Goal: Information Seeking & Learning: Check status

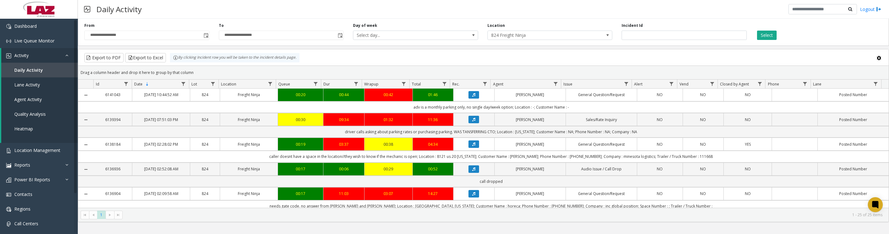
click at [472, 146] on icon "Data table" at bounding box center [473, 144] width 3 height 4
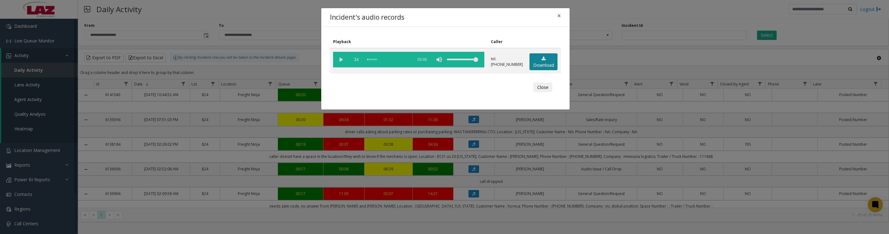
click at [535, 70] on link "Download" at bounding box center [544, 61] width 28 height 17
click at [341, 60] on vg-play-pause at bounding box center [341, 60] width 16 height 16
click at [535, 92] on button "Close" at bounding box center [543, 87] width 19 height 10
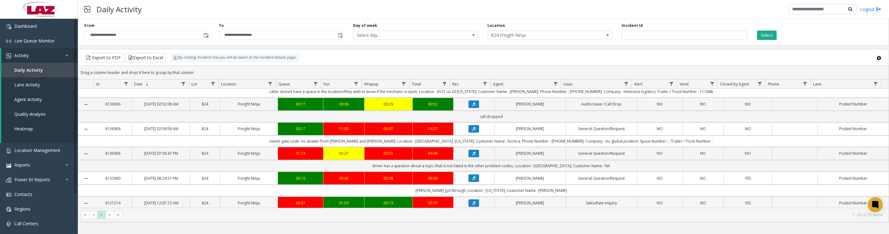
scroll to position [78, 0]
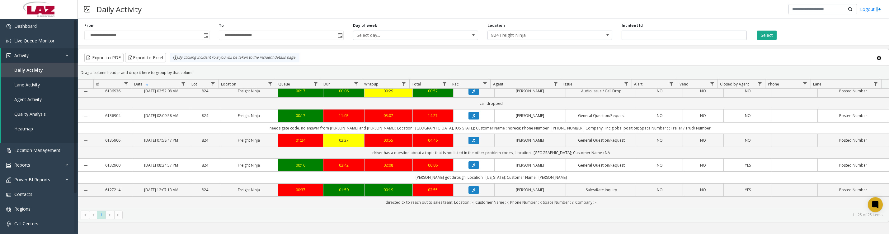
click at [473, 117] on icon "Data table" at bounding box center [473, 116] width 3 height 4
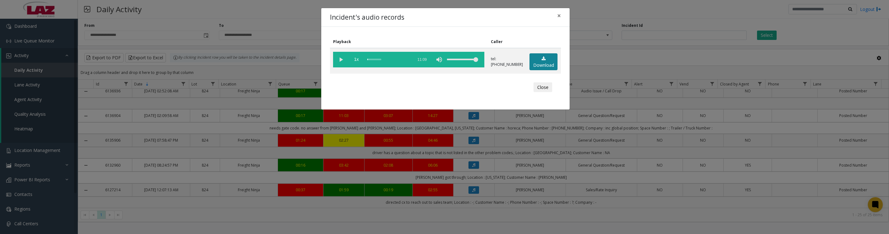
click at [534, 62] on link "Download" at bounding box center [544, 61] width 28 height 17
click at [339, 62] on vg-play-pause at bounding box center [341, 60] width 16 height 16
click at [339, 61] on vg-play-pause at bounding box center [341, 60] width 16 height 16
click at [541, 92] on button "Close" at bounding box center [543, 87] width 19 height 10
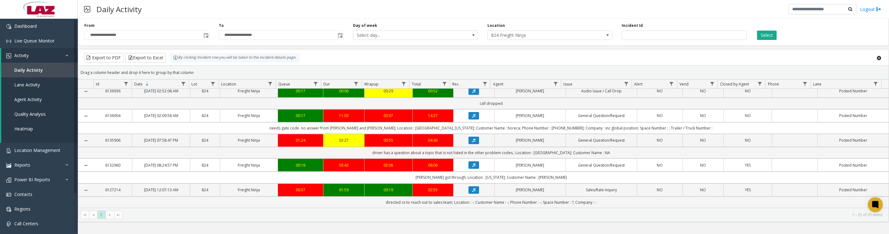
click at [472, 142] on icon "Data table" at bounding box center [473, 140] width 3 height 4
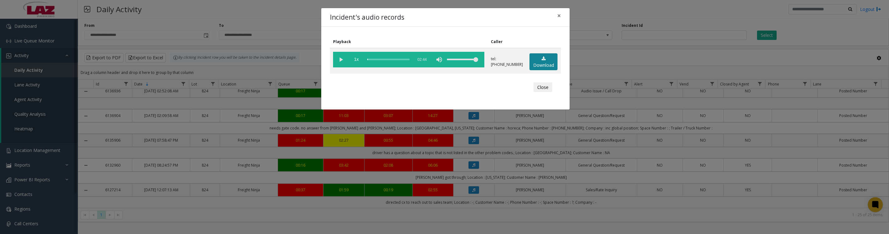
click at [545, 70] on link "Download" at bounding box center [544, 61] width 28 height 17
click at [337, 62] on vg-play-pause at bounding box center [341, 60] width 16 height 16
click at [342, 62] on vg-play-pause at bounding box center [341, 60] width 16 height 16
click at [342, 60] on vg-play-pause at bounding box center [341, 60] width 16 height 16
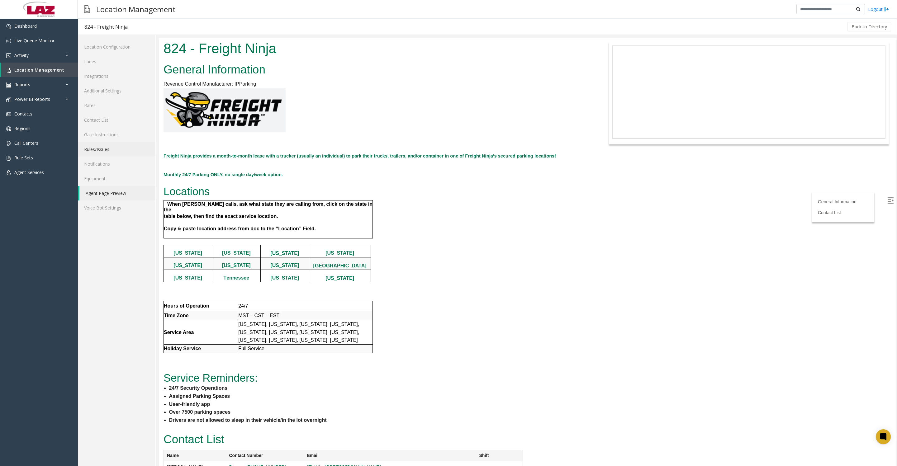
click at [121, 156] on link "Rules/Issues" at bounding box center [117, 149] width 78 height 15
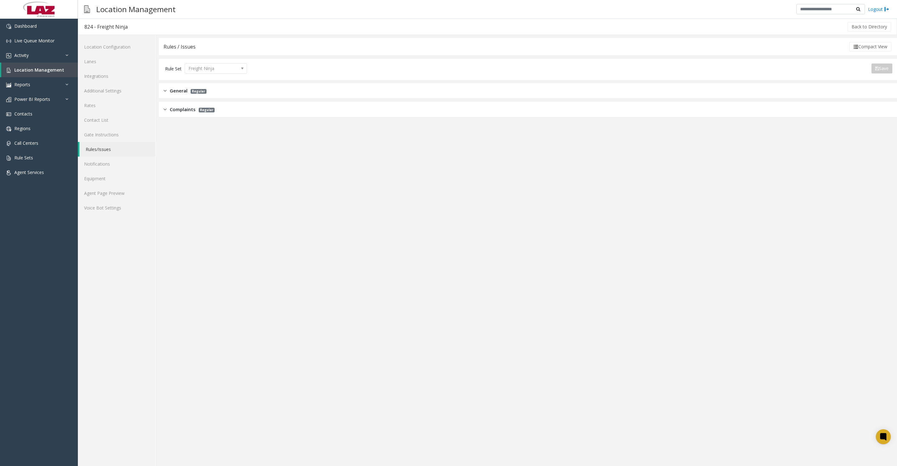
click at [174, 92] on span "General" at bounding box center [179, 90] width 18 height 7
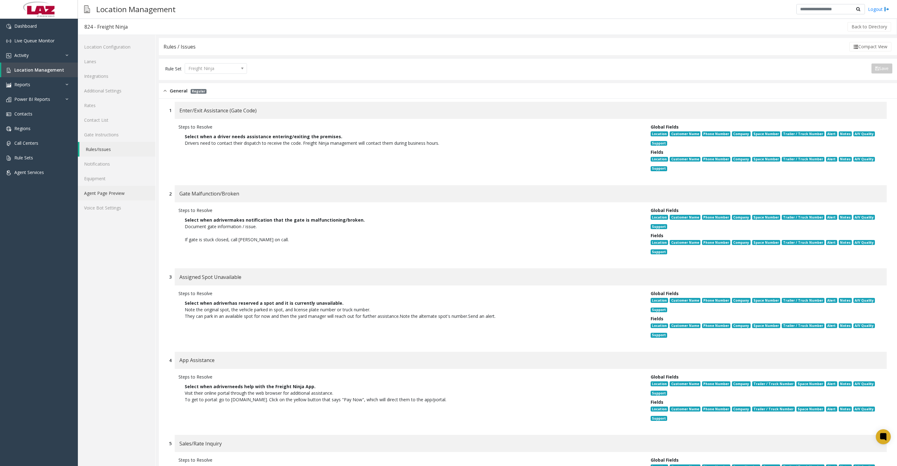
click at [128, 201] on link "Agent Page Preview" at bounding box center [117, 193] width 78 height 15
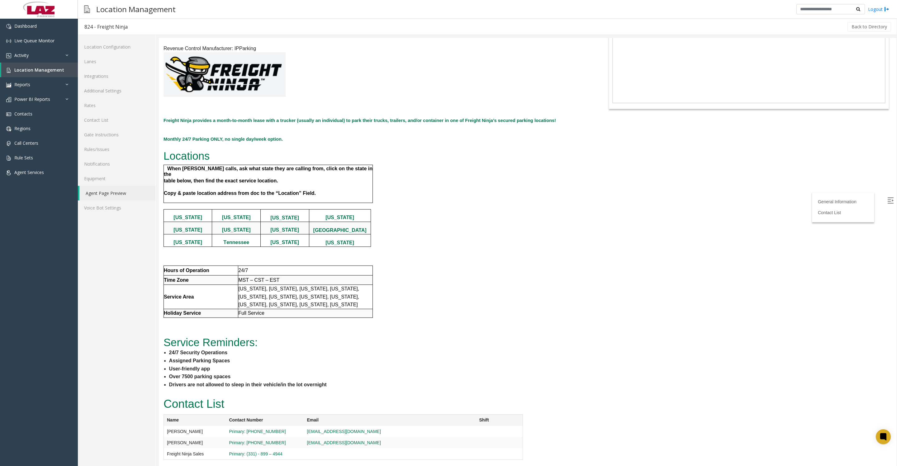
scroll to position [145, 0]
click at [97, 156] on link "Rules/Issues" at bounding box center [117, 149] width 78 height 15
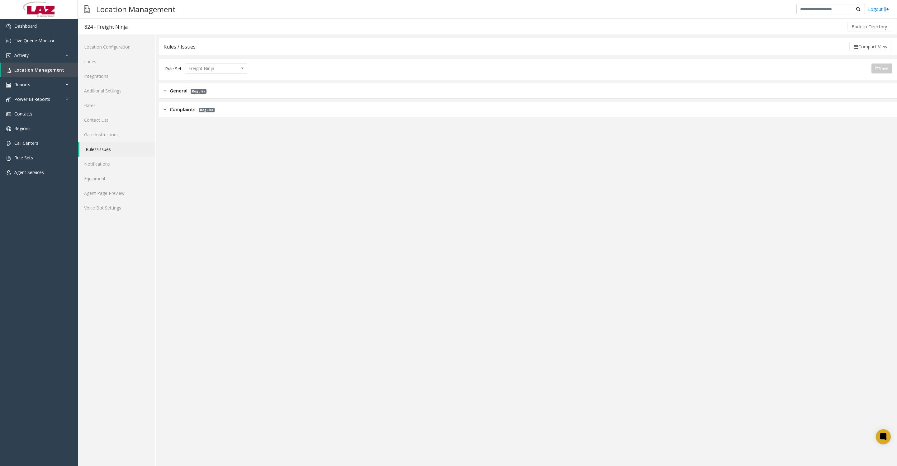
click at [165, 94] on img at bounding box center [164, 90] width 3 height 7
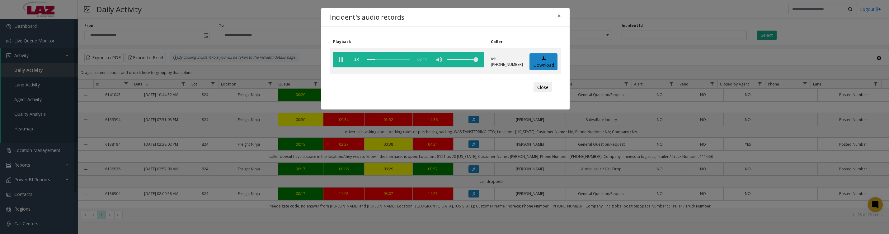
scroll to position [78, 0]
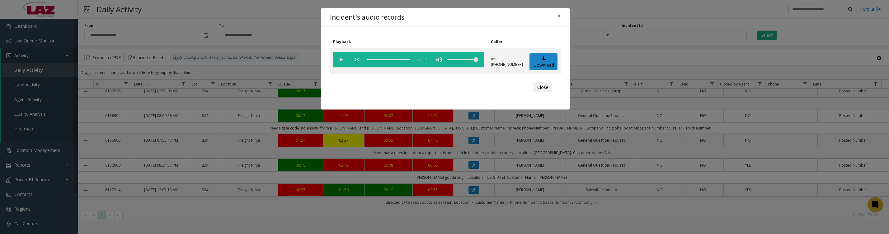
drag, startPoint x: 367, startPoint y: 61, endPoint x: 452, endPoint y: 82, distance: 87.5
click at [452, 82] on div "Playback Caller 1x 02:44 tel:00082490018722547721 Download Close" at bounding box center [445, 68] width 248 height 83
click at [341, 60] on vg-play-pause at bounding box center [341, 60] width 16 height 16
click at [342, 61] on vg-play-pause at bounding box center [341, 60] width 16 height 16
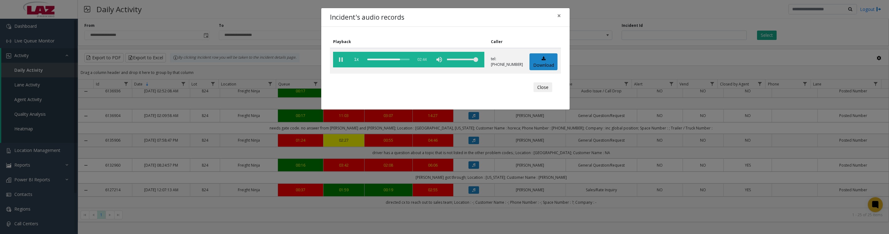
click at [343, 63] on vg-play-pause at bounding box center [341, 60] width 16 height 16
click at [541, 91] on button "Close" at bounding box center [543, 87] width 19 height 10
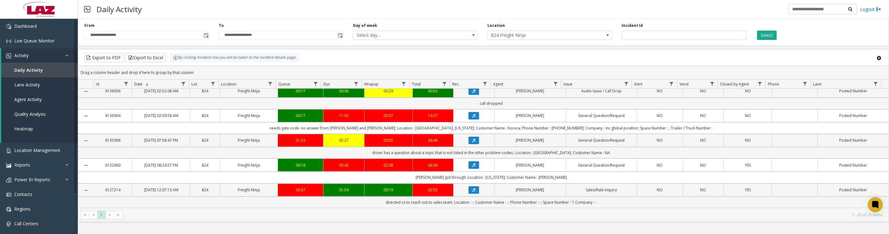
scroll to position [155, 0]
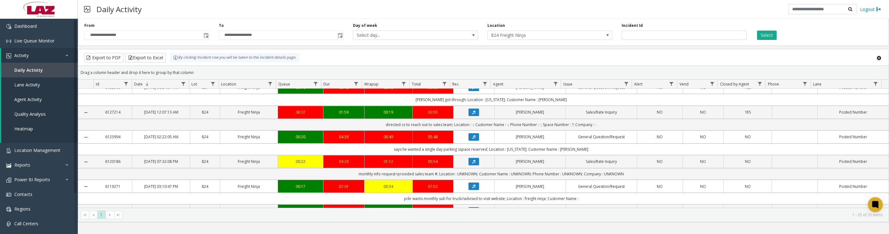
click at [472, 89] on icon "Data table" at bounding box center [473, 87] width 3 height 4
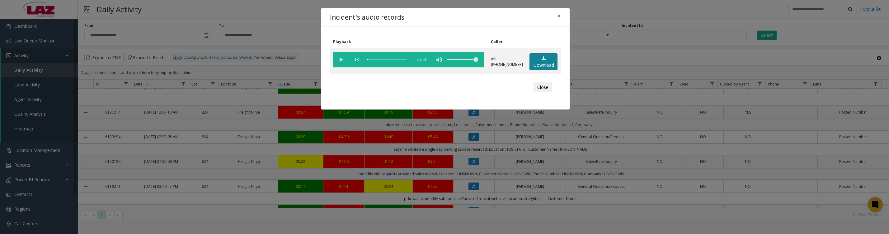
click at [547, 67] on link "Download" at bounding box center [544, 61] width 28 height 17
click at [340, 60] on vg-play-pause at bounding box center [341, 60] width 16 height 16
click at [540, 92] on button "Close" at bounding box center [543, 87] width 19 height 10
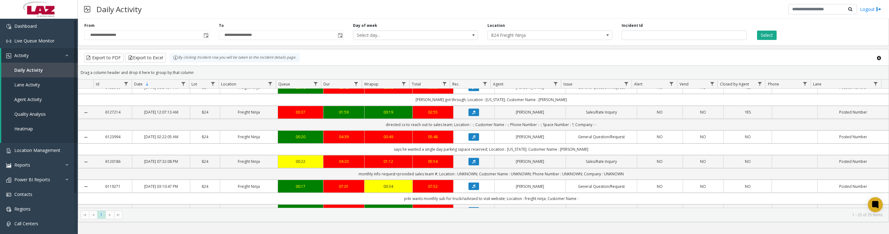
click at [472, 89] on icon "Data table" at bounding box center [473, 87] width 3 height 4
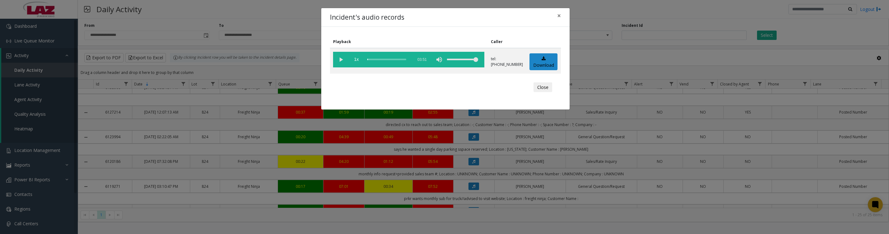
click at [343, 61] on vg-play-pause at bounding box center [341, 60] width 16 height 16
click at [544, 91] on button "Close" at bounding box center [543, 87] width 19 height 10
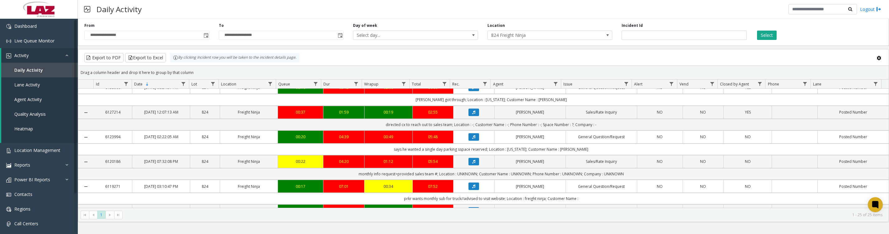
click at [472, 114] on icon "Data table" at bounding box center [473, 112] width 3 height 4
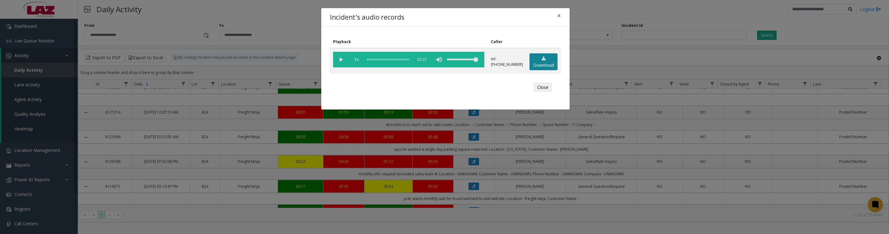
click at [546, 64] on link "Download" at bounding box center [544, 61] width 28 height 17
click at [340, 63] on vg-play-pause at bounding box center [341, 60] width 16 height 16
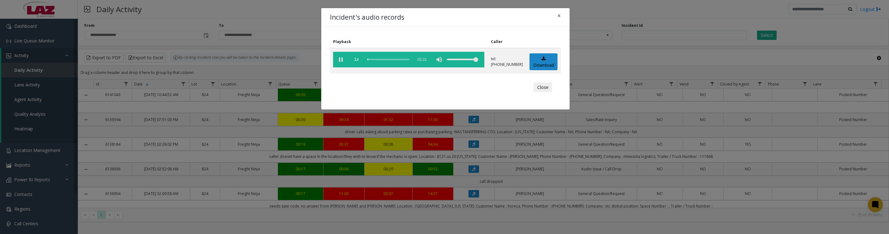
scroll to position [155, 0]
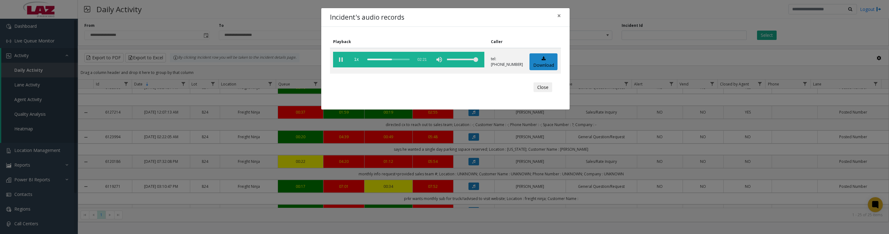
drag, startPoint x: 342, startPoint y: 63, endPoint x: 354, endPoint y: 58, distance: 12.9
click at [342, 62] on vg-play-pause at bounding box center [341, 60] width 16 height 16
click at [343, 62] on vg-play-pause at bounding box center [341, 60] width 16 height 16
click at [341, 63] on vg-play-pause at bounding box center [341, 60] width 16 height 16
drag, startPoint x: 340, startPoint y: 62, endPoint x: 866, endPoint y: 104, distance: 527.6
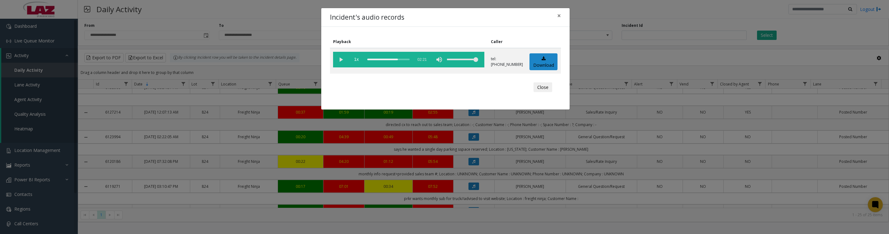
click at [340, 62] on vg-play-pause at bounding box center [341, 60] width 16 height 16
click at [544, 92] on button "Close" at bounding box center [543, 87] width 19 height 10
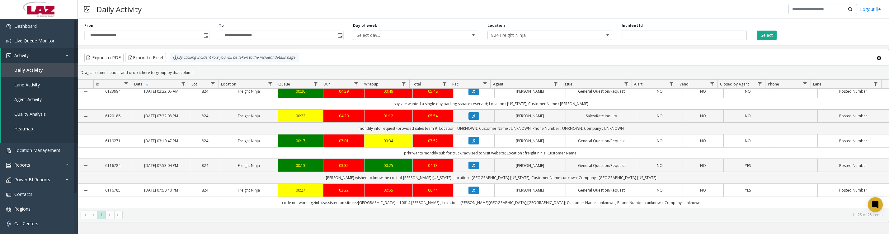
scroll to position [234, 0]
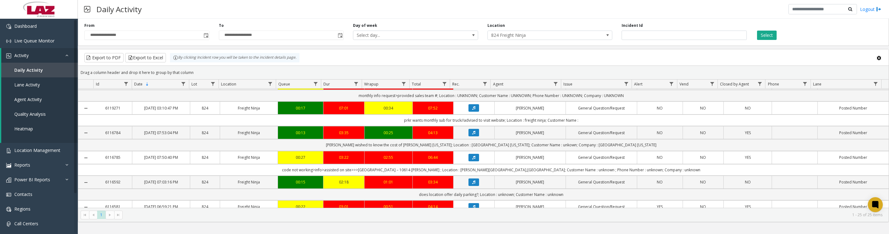
click at [472, 62] on button "Data table" at bounding box center [474, 58] width 11 height 7
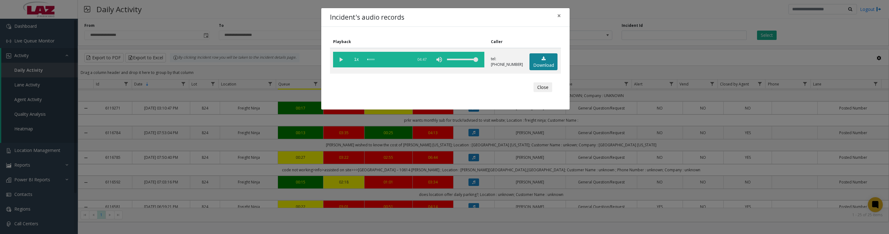
click at [545, 70] on link "Download" at bounding box center [544, 61] width 28 height 17
click at [536, 92] on button "Close" at bounding box center [543, 87] width 19 height 10
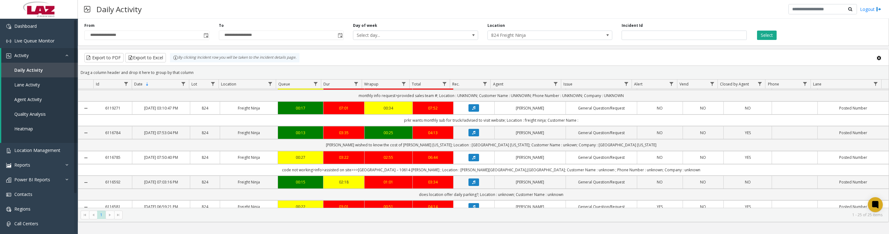
click at [472, 60] on icon "Data table" at bounding box center [473, 59] width 3 height 4
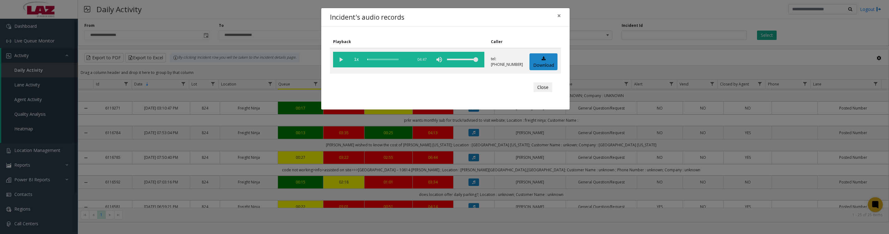
click at [340, 58] on vg-play-pause at bounding box center [341, 60] width 16 height 16
click at [339, 60] on vg-play-pause at bounding box center [341, 60] width 16 height 16
click at [338, 61] on vg-play-pause at bounding box center [341, 60] width 16 height 16
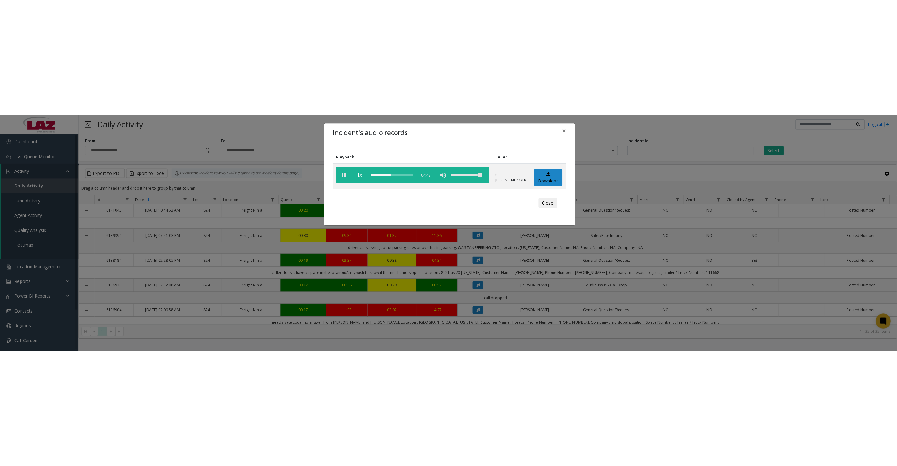
scroll to position [234, 0]
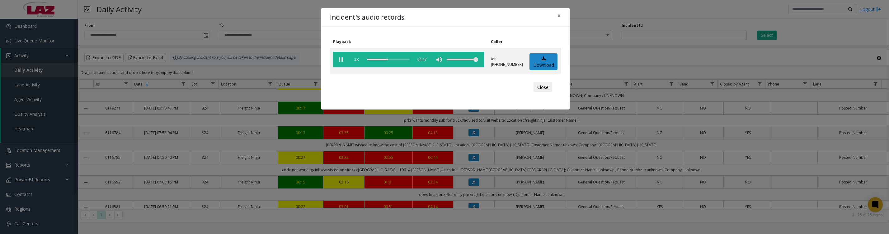
click at [534, 90] on button "Close" at bounding box center [543, 87] width 19 height 10
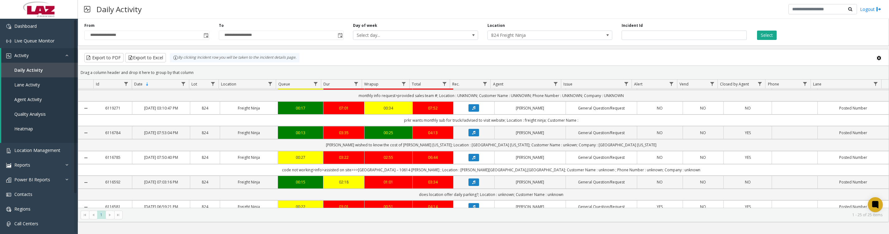
click at [472, 85] on icon "Data table" at bounding box center [473, 83] width 3 height 4
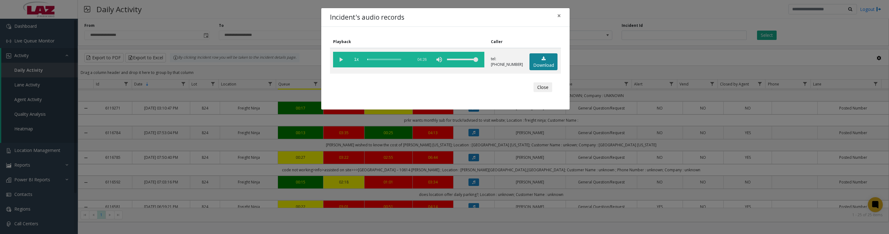
click at [546, 70] on link "Download" at bounding box center [544, 61] width 28 height 17
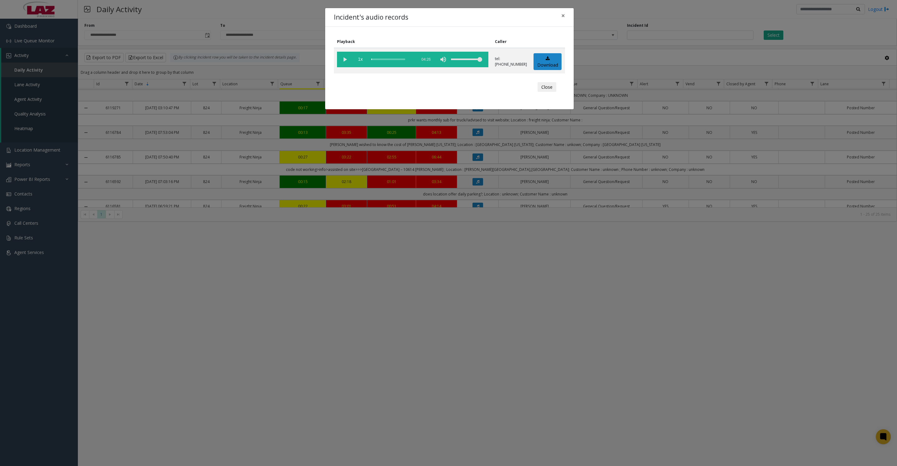
click at [712, 218] on div "Incident's audio records × Playback Caller 1x 04:26 tel:[PHONE_NUMBER] Download…" at bounding box center [448, 233] width 897 height 466
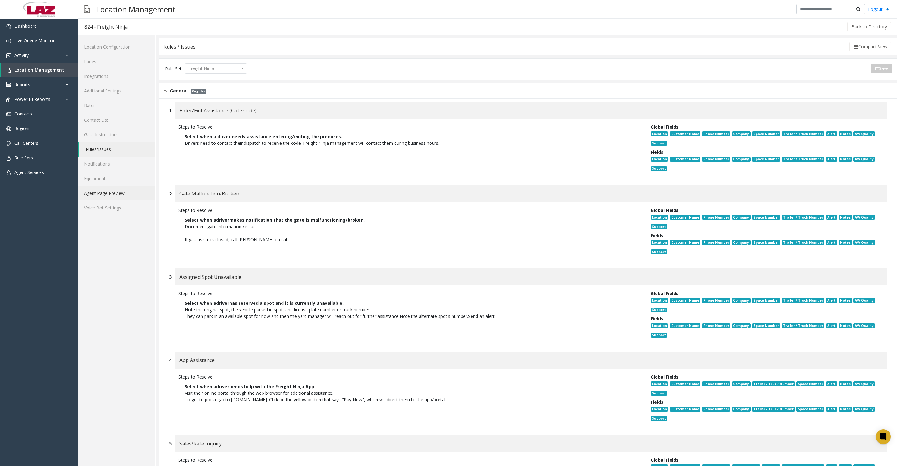
click at [108, 201] on link "Agent Page Preview" at bounding box center [117, 193] width 78 height 15
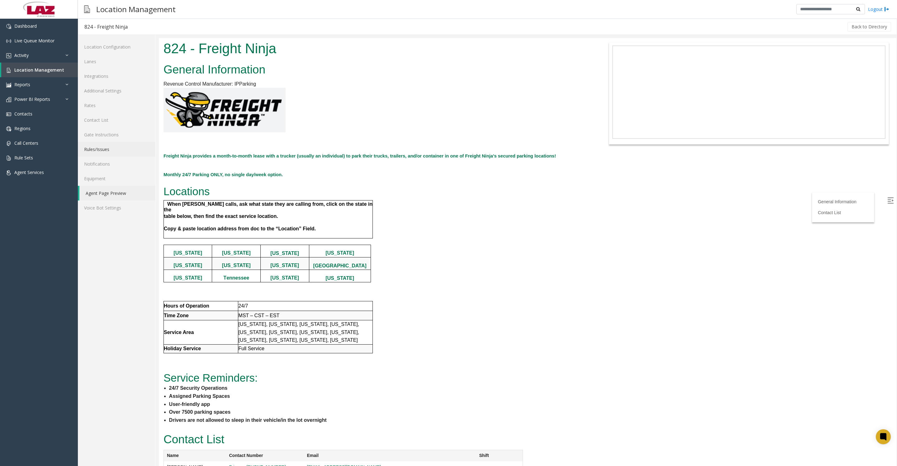
click at [97, 157] on link "Rules/Issues" at bounding box center [117, 149] width 78 height 15
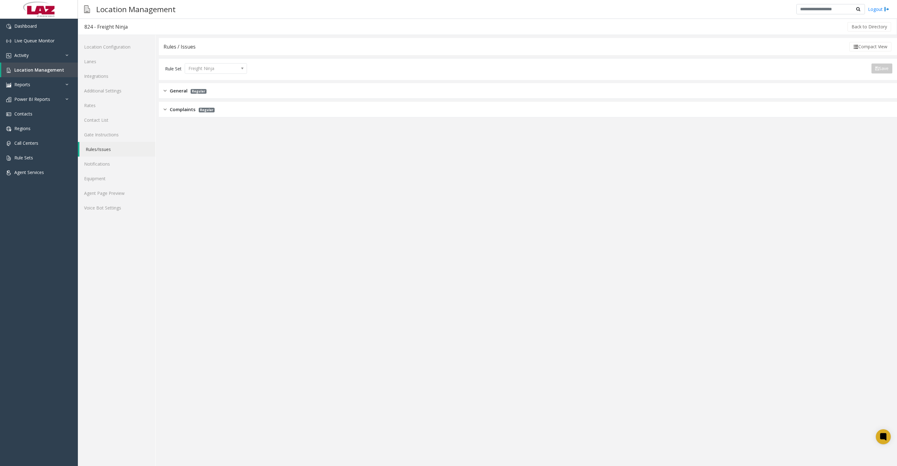
click at [168, 92] on div "General Regular" at bounding box center [184, 90] width 43 height 7
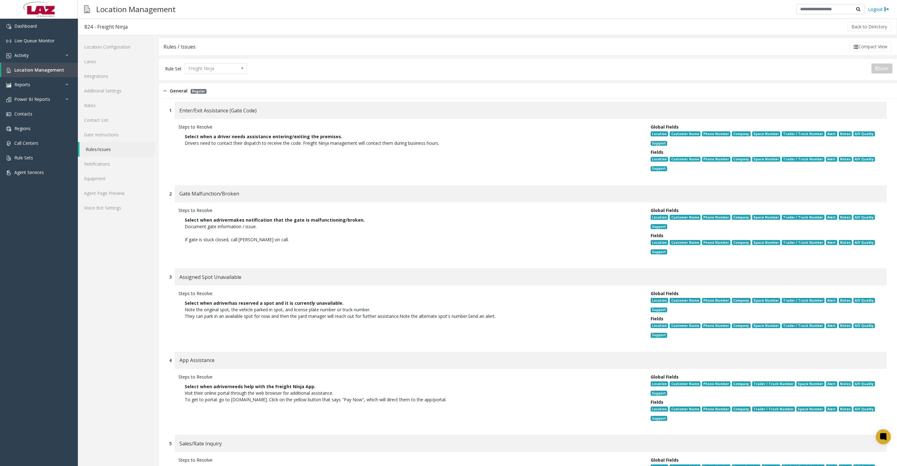
click at [106, 155] on link "Rules/Issues" at bounding box center [117, 149] width 76 height 15
click at [105, 127] on link "Contact List" at bounding box center [117, 120] width 78 height 15
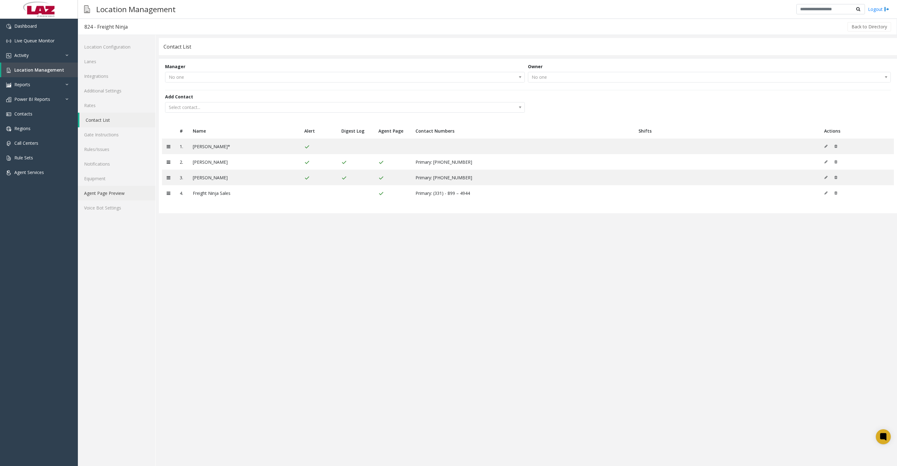
click at [99, 201] on link "Agent Page Preview" at bounding box center [117, 193] width 78 height 15
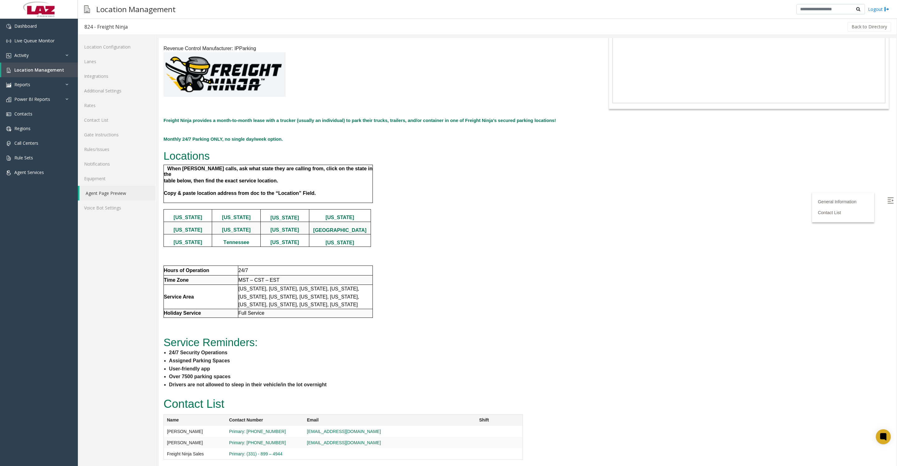
scroll to position [145, 0]
click at [110, 157] on link "Rules/Issues" at bounding box center [117, 149] width 78 height 15
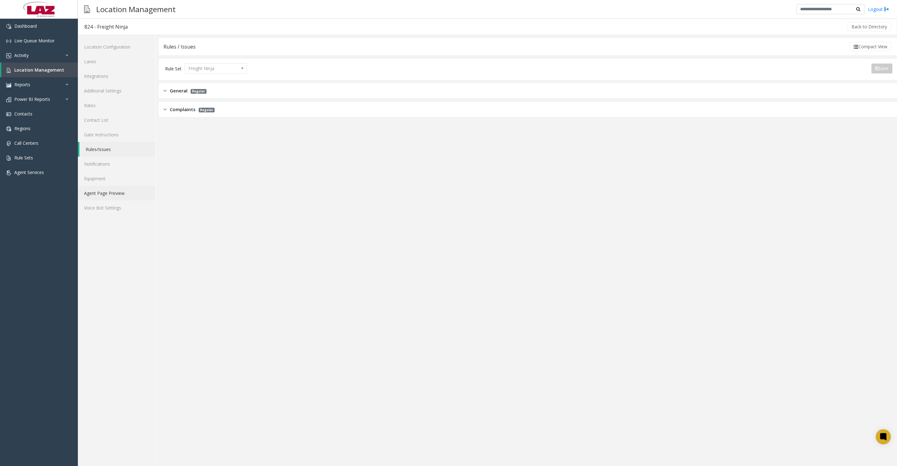
click at [107, 201] on link "Agent Page Preview" at bounding box center [117, 193] width 78 height 15
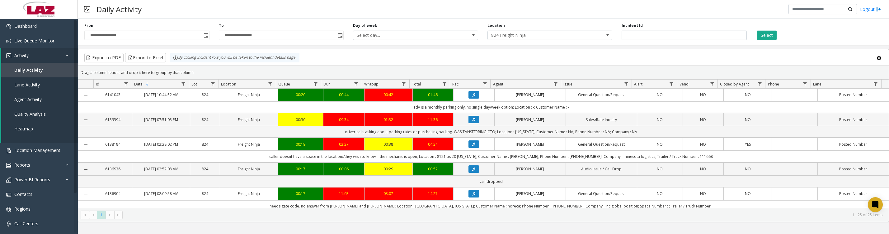
scroll to position [234, 0]
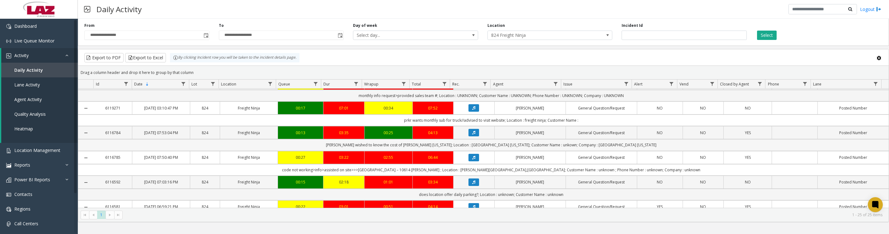
click at [726, 150] on td "[PERSON_NAME] wished to know the cost of [PERSON_NAME] [US_STATE]; Location : […" at bounding box center [492, 145] width 796 height 12
click at [724, 150] on td "[PERSON_NAME] wished to know the cost of [PERSON_NAME] [US_STATE]; Location : […" at bounding box center [492, 145] width 796 height 12
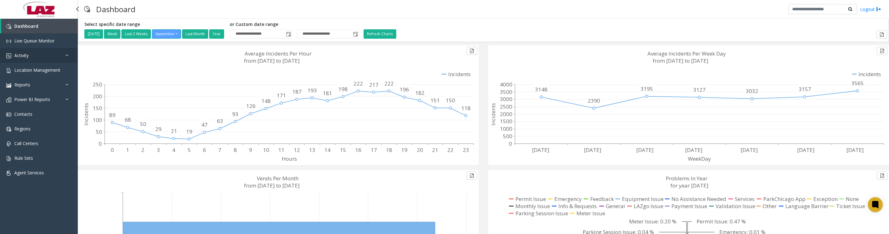
click at [52, 62] on link "Activity" at bounding box center [39, 55] width 78 height 15
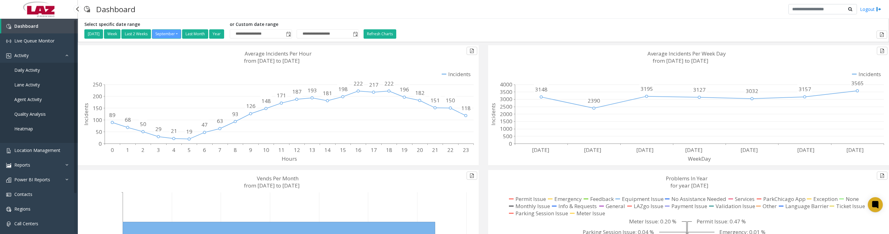
click at [24, 70] on link "Daily Activity" at bounding box center [39, 70] width 78 height 15
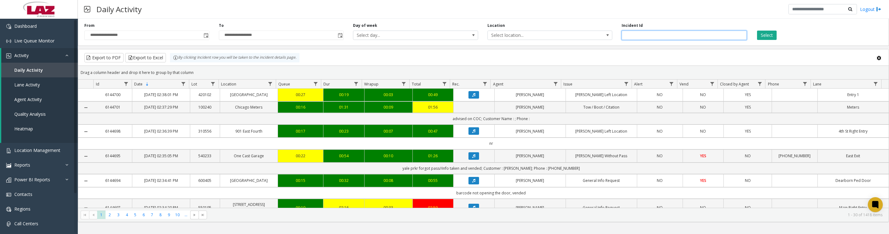
click at [670, 37] on input "number" at bounding box center [684, 35] width 125 height 9
click at [772, 35] on button "Select" at bounding box center [767, 35] width 20 height 9
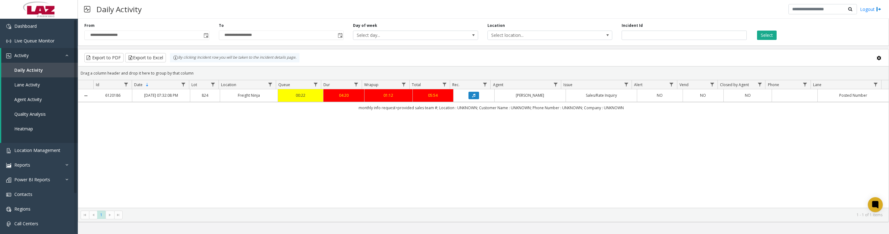
click at [472, 97] on icon "Data table" at bounding box center [473, 95] width 3 height 4
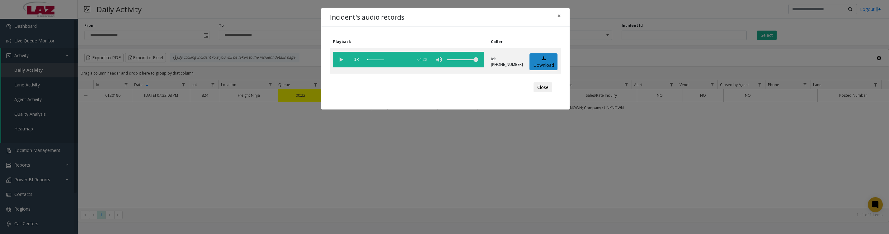
click at [339, 61] on vg-play-pause at bounding box center [341, 60] width 16 height 16
drag, startPoint x: 340, startPoint y: 60, endPoint x: 421, endPoint y: 66, distance: 80.6
click at [340, 60] on vg-play-pause at bounding box center [341, 60] width 16 height 16
click at [339, 62] on vg-play-pause at bounding box center [341, 60] width 16 height 16
click at [537, 92] on button "Close" at bounding box center [543, 87] width 19 height 10
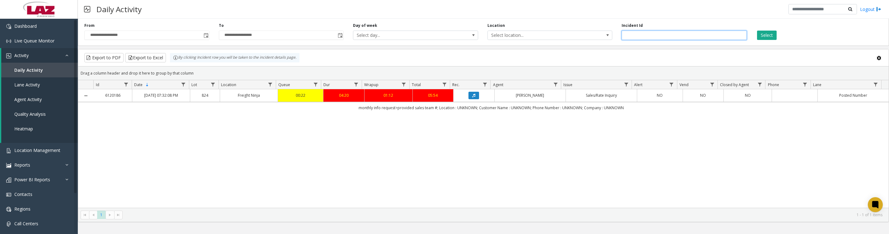
drag, startPoint x: 671, startPoint y: 35, endPoint x: 632, endPoint y: 37, distance: 39.0
click at [632, 37] on input "*******" at bounding box center [684, 35] width 125 height 9
click at [771, 37] on button "Select" at bounding box center [767, 35] width 20 height 9
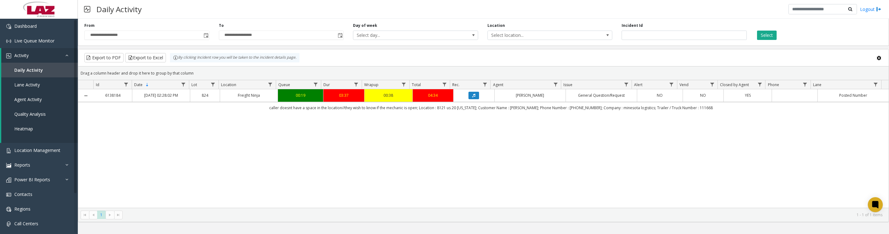
click at [473, 97] on icon "Data table" at bounding box center [473, 95] width 3 height 4
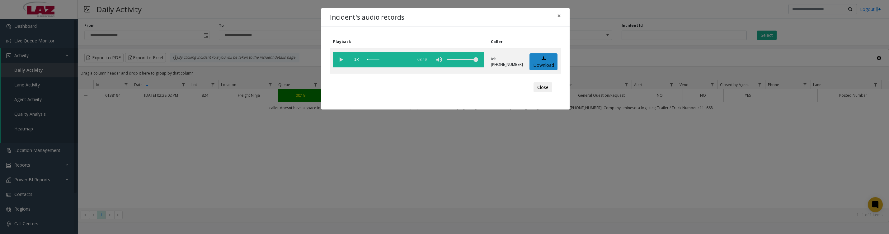
click at [341, 63] on vg-play-pause at bounding box center [341, 60] width 16 height 16
click at [545, 92] on button "Close" at bounding box center [543, 87] width 19 height 10
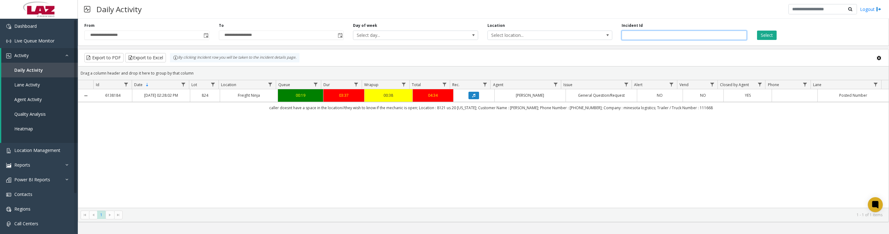
click at [687, 35] on input "*******" at bounding box center [684, 35] width 125 height 9
type input "*******"
click at [757, 31] on button "Select" at bounding box center [767, 35] width 20 height 9
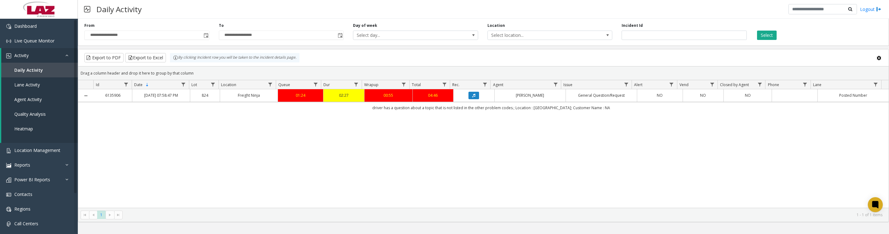
click at [469, 99] on button "Data table" at bounding box center [474, 95] width 11 height 7
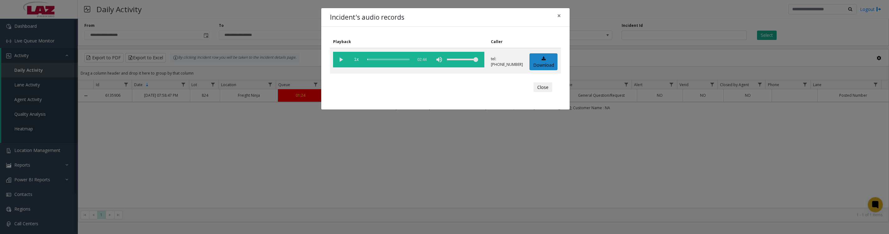
click at [340, 63] on vg-play-pause at bounding box center [341, 60] width 16 height 16
click at [338, 59] on vg-play-pause at bounding box center [341, 60] width 16 height 16
click at [341, 62] on vg-play-pause at bounding box center [341, 60] width 16 height 16
click at [340, 62] on vg-play-pause at bounding box center [341, 60] width 16 height 16
click at [545, 92] on button "Close" at bounding box center [543, 87] width 19 height 10
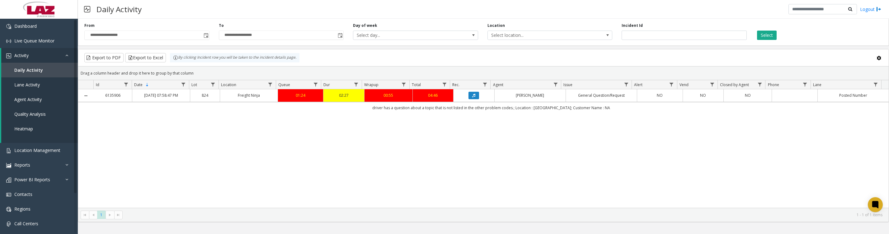
click at [671, 44] on div "**********" at bounding box center [483, 31] width 811 height 30
click at [671, 39] on input "*******" at bounding box center [684, 35] width 125 height 9
click at [775, 36] on button "Select" at bounding box center [767, 35] width 20 height 9
click at [472, 97] on icon "Data table" at bounding box center [473, 95] width 3 height 4
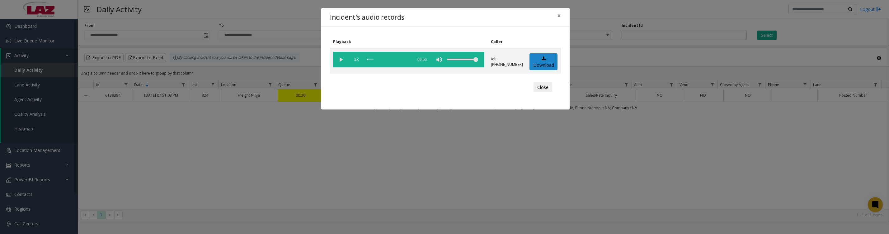
click at [341, 63] on vg-play-pause at bounding box center [341, 60] width 16 height 16
drag, startPoint x: 341, startPoint y: 61, endPoint x: 347, endPoint y: 63, distance: 6.0
click at [341, 61] on vg-play-pause at bounding box center [341, 60] width 16 height 16
drag, startPoint x: 457, startPoint y: 19, endPoint x: 412, endPoint y: -19, distance: 58.1
drag, startPoint x: 412, startPoint y: -19, endPoint x: 135, endPoint y: 165, distance: 332.6
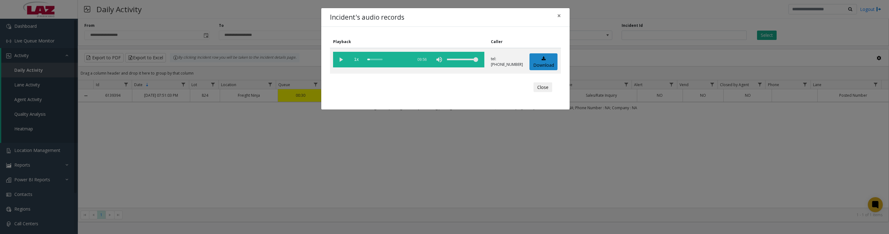
click at [129, 187] on div "Incident's audio records × Playback Caller 1x 09:56 tel:[PHONE_NUMBER] Download…" at bounding box center [444, 117] width 889 height 234
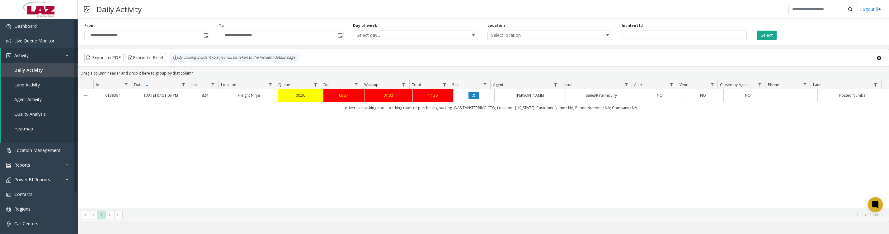
click at [472, 97] on icon "Data table" at bounding box center [473, 95] width 3 height 4
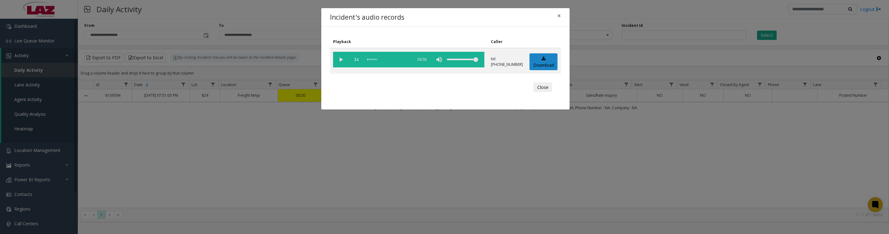
click at [340, 64] on vg-play-pause at bounding box center [341, 60] width 16 height 16
click at [539, 92] on button "Close" at bounding box center [543, 87] width 19 height 10
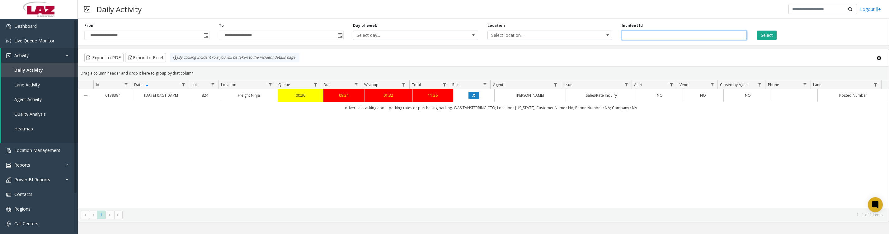
click at [702, 37] on input "*******" at bounding box center [684, 35] width 125 height 9
click at [768, 33] on button "Select" at bounding box center [767, 35] width 20 height 9
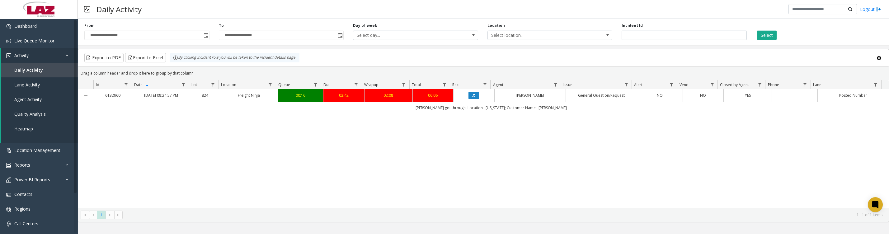
click at [472, 97] on icon "Data table" at bounding box center [473, 95] width 3 height 4
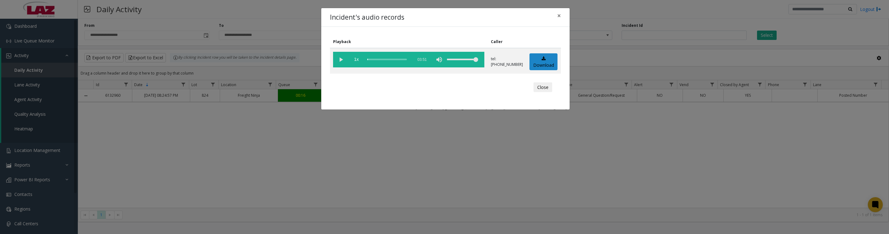
click at [338, 60] on vg-play-pause at bounding box center [341, 60] width 16 height 16
click at [544, 92] on button "Close" at bounding box center [543, 87] width 19 height 10
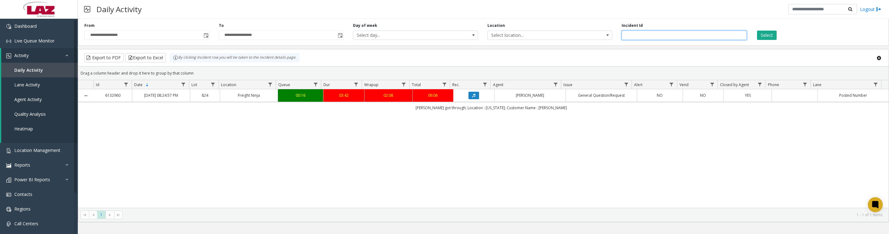
click at [679, 40] on input "*******" at bounding box center [684, 35] width 125 height 9
click at [770, 37] on button "Select" at bounding box center [767, 35] width 20 height 9
click at [763, 35] on button "Select" at bounding box center [767, 35] width 20 height 9
click at [472, 97] on icon "Data table" at bounding box center [473, 95] width 3 height 4
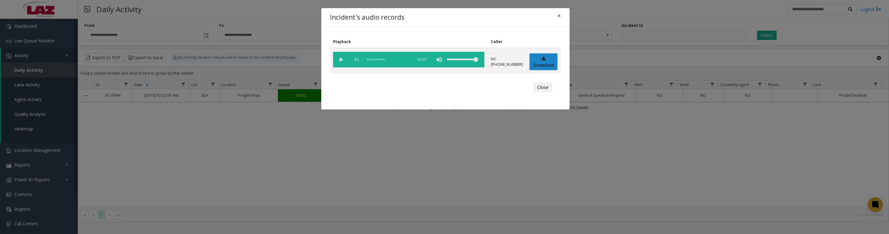
click at [340, 61] on vg-play-pause at bounding box center [341, 60] width 16 height 16
click at [339, 60] on vg-play-pause at bounding box center [341, 60] width 16 height 16
click at [342, 60] on vg-play-pause at bounding box center [341, 60] width 16 height 16
click at [546, 92] on button "Close" at bounding box center [543, 87] width 19 height 10
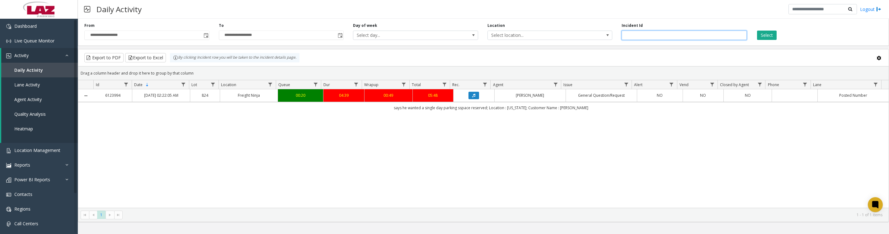
click at [653, 40] on input "*******" at bounding box center [684, 35] width 125 height 9
click at [757, 31] on button "Select" at bounding box center [767, 35] width 20 height 9
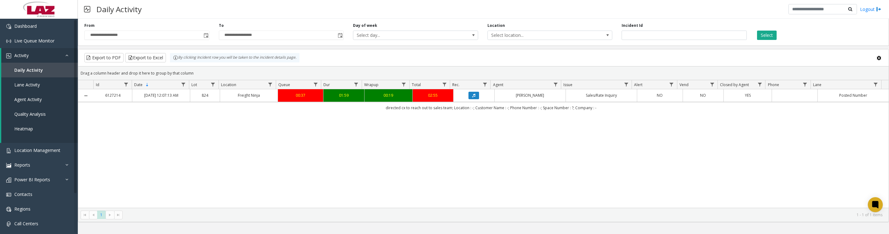
click at [472, 97] on icon "Data table" at bounding box center [473, 95] width 3 height 4
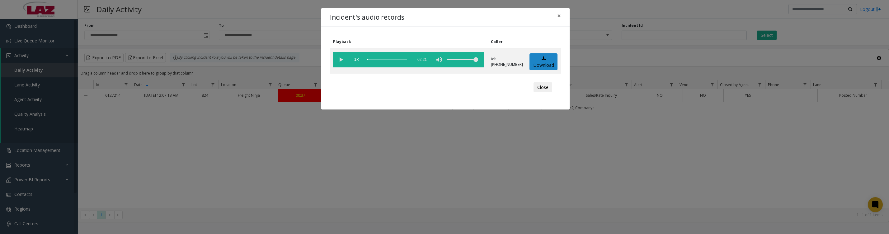
click at [338, 63] on vg-play-pause at bounding box center [341, 60] width 16 height 16
click at [534, 92] on button "Close" at bounding box center [543, 87] width 19 height 10
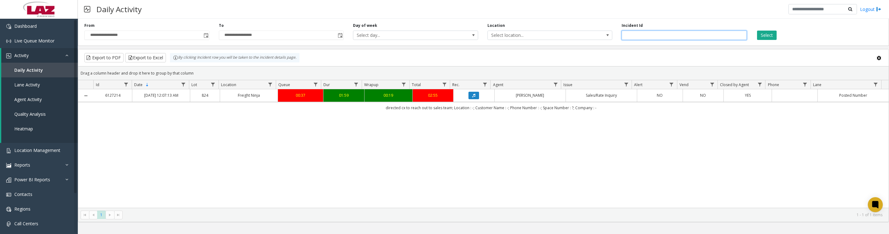
click at [671, 39] on input "*******" at bounding box center [684, 35] width 125 height 9
type input "*******"
click at [757, 31] on button "Select" at bounding box center [767, 35] width 20 height 9
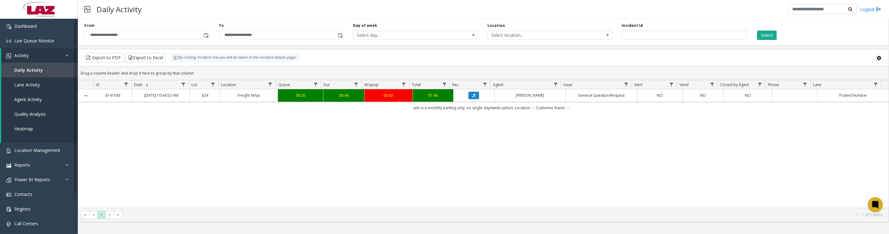
click at [472, 97] on icon "Data table" at bounding box center [473, 95] width 3 height 4
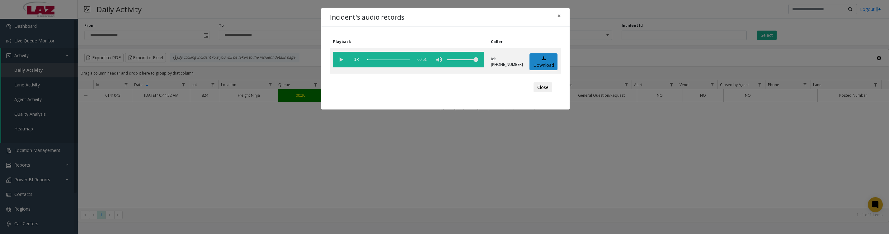
click at [337, 59] on vg-play-pause at bounding box center [341, 60] width 16 height 16
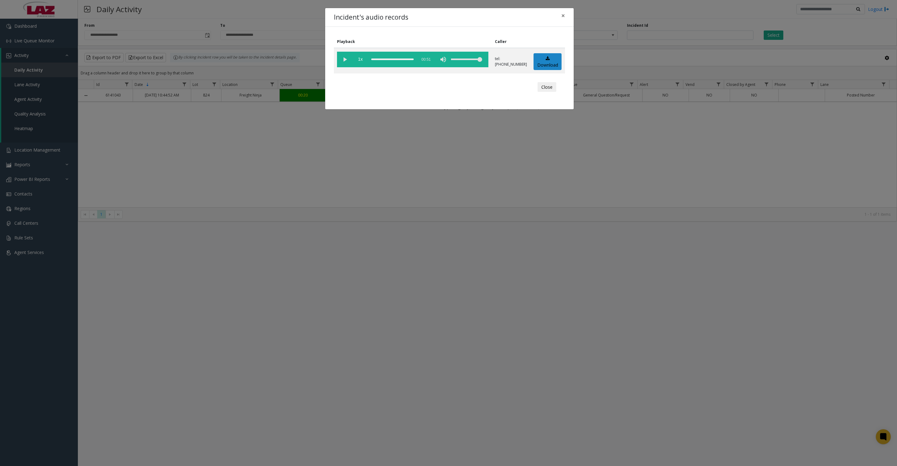
click at [545, 91] on button "Close" at bounding box center [546, 87] width 19 height 10
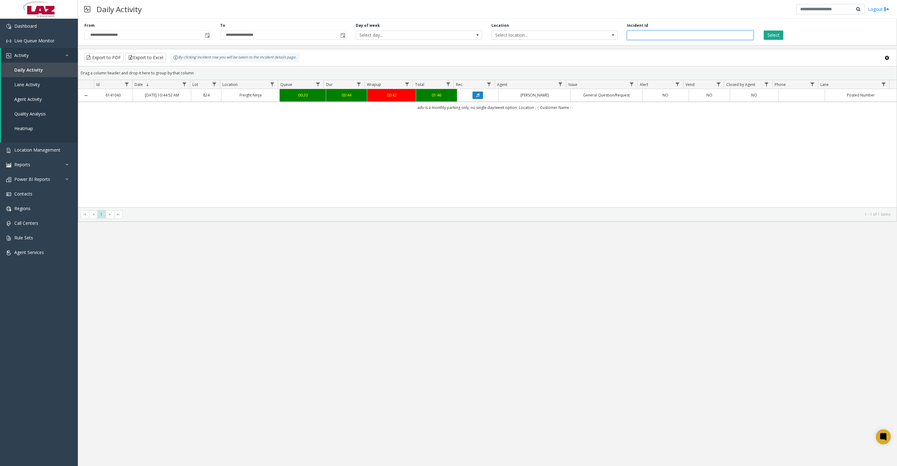
drag, startPoint x: 683, startPoint y: 38, endPoint x: 590, endPoint y: 33, distance: 92.6
click at [590, 34] on div "**********" at bounding box center [487, 31] width 819 height 30
click at [562, 38] on span "Select location..." at bounding box center [542, 35] width 101 height 9
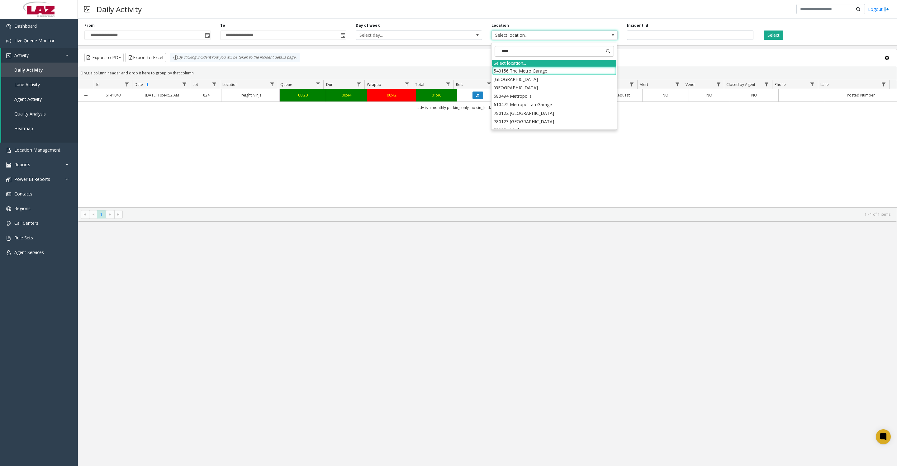
type input "*****"
click at [508, 71] on li "100240 Chicago Meters" at bounding box center [554, 71] width 124 height 8
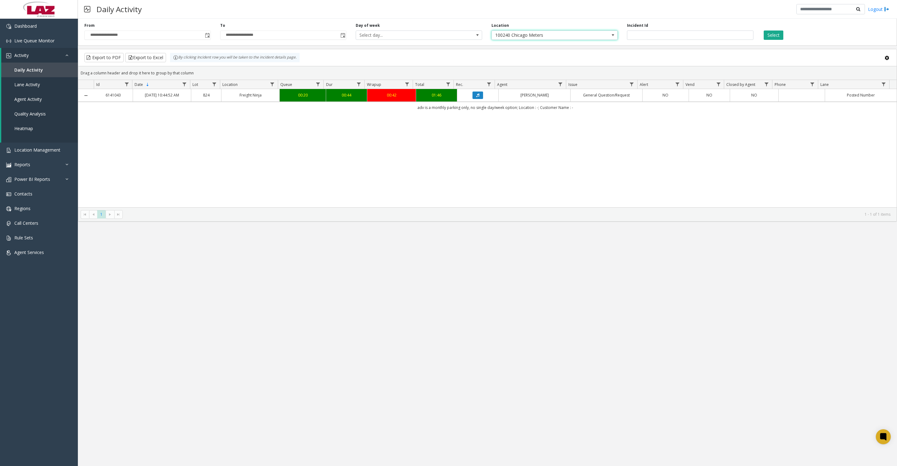
click at [205, 37] on span "Toggle popup" at bounding box center [207, 35] width 5 height 5
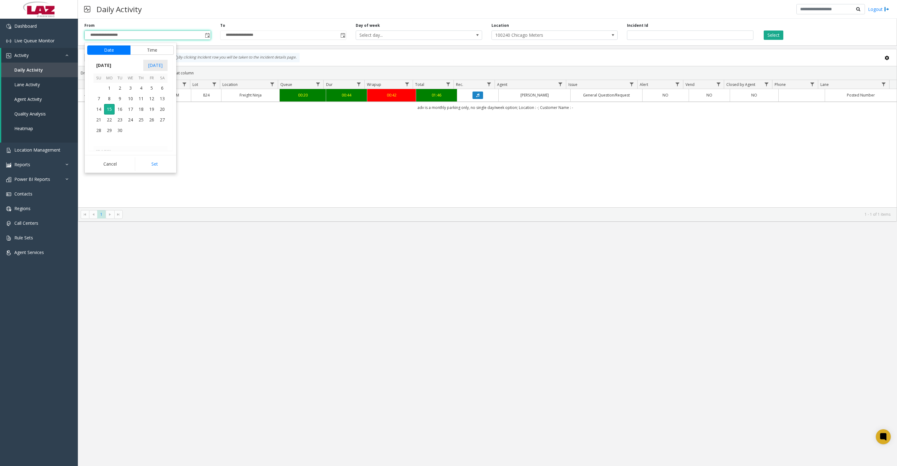
click at [133, 54] on button "Time" at bounding box center [152, 49] width 44 height 9
click at [101, 104] on li "8" at bounding box center [103, 101] width 22 height 9
click at [152, 161] on button "Set" at bounding box center [154, 164] width 39 height 14
type input "**********"
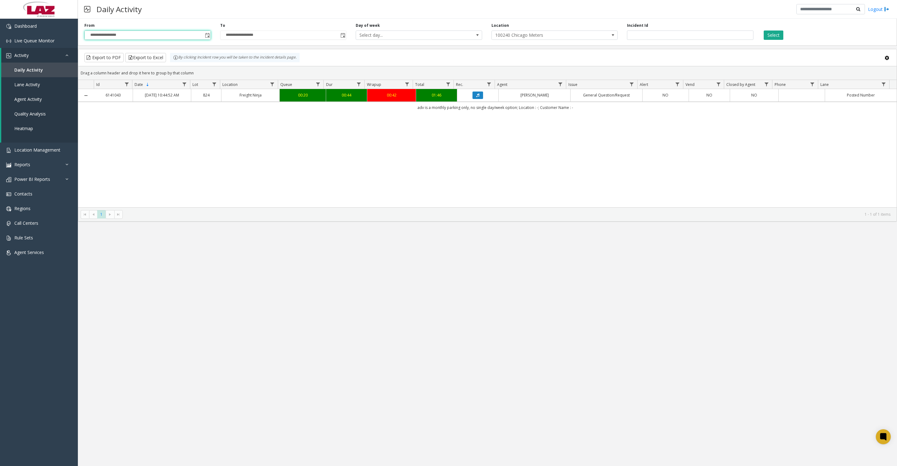
click at [768, 37] on button "Select" at bounding box center [774, 35] width 20 height 9
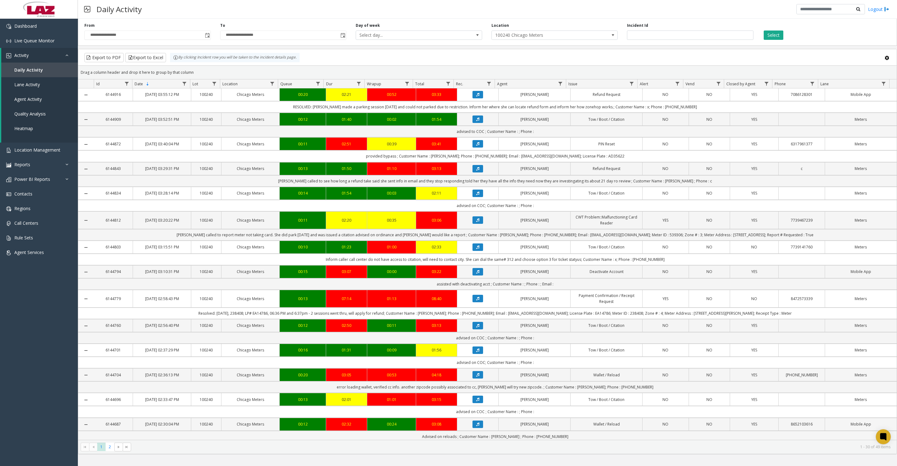
click at [782, 38] on button "Select" at bounding box center [774, 35] width 20 height 9
click at [157, 59] on button "Export to Excel" at bounding box center [145, 57] width 41 height 9
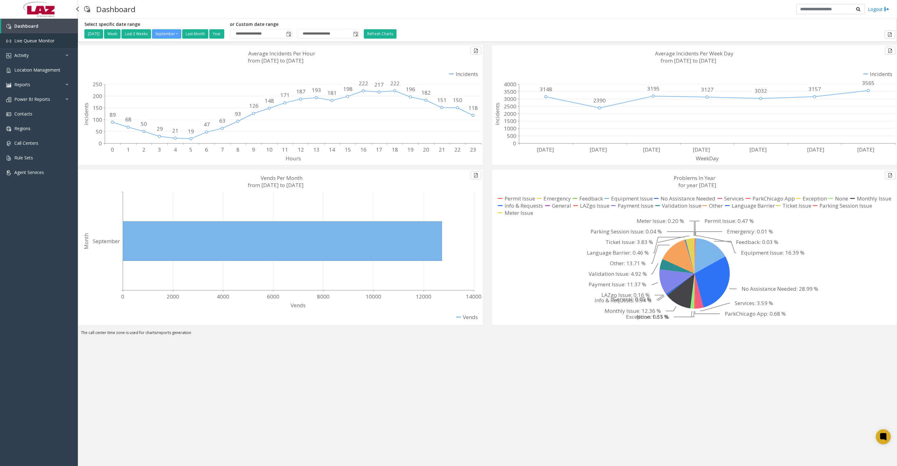
click at [38, 44] on span "Live Queue Monitor" at bounding box center [34, 41] width 40 height 6
